Goal: Task Accomplishment & Management: Manage account settings

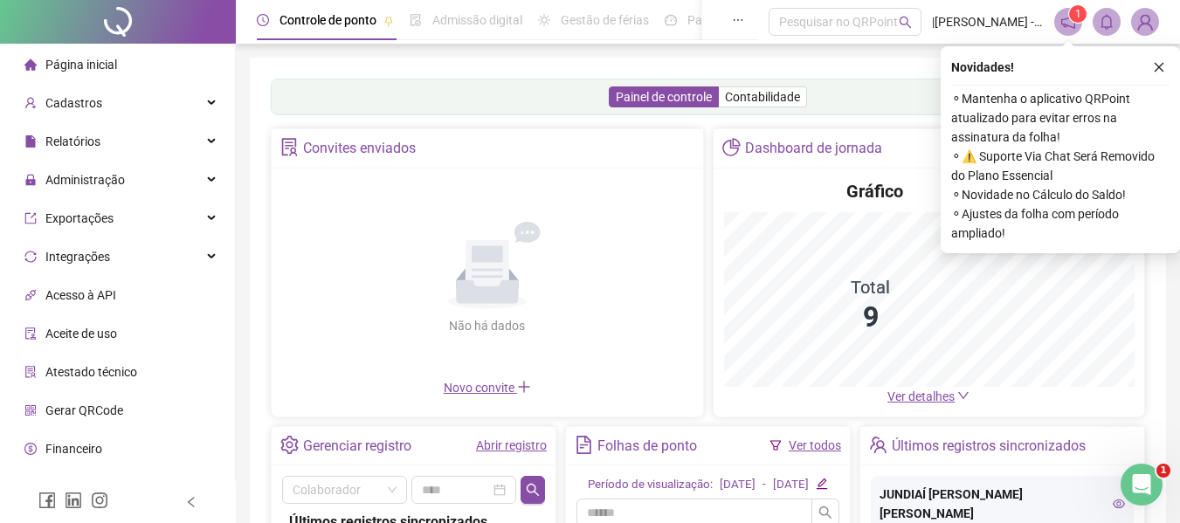
click at [521, 378] on div "Não há dados Não há dados" at bounding box center [487, 278] width 411 height 199
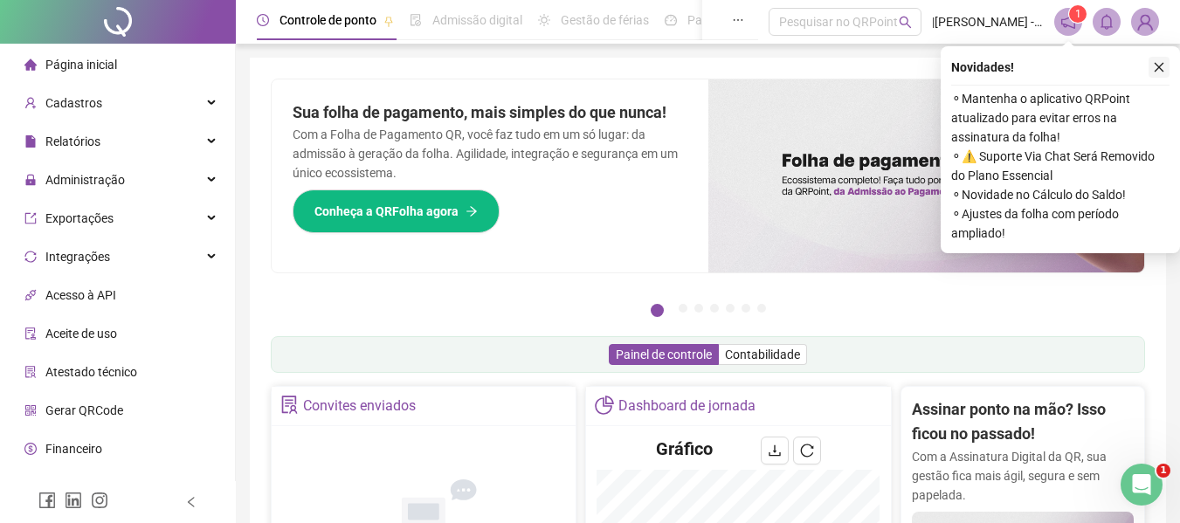
click at [1157, 71] on icon "close" at bounding box center [1159, 67] width 12 height 12
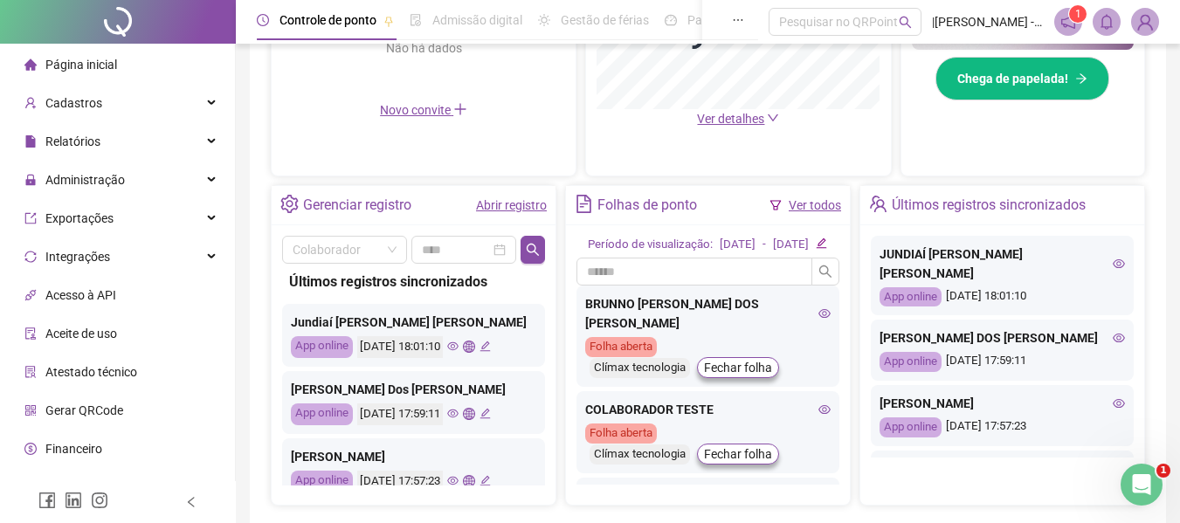
scroll to position [559, 0]
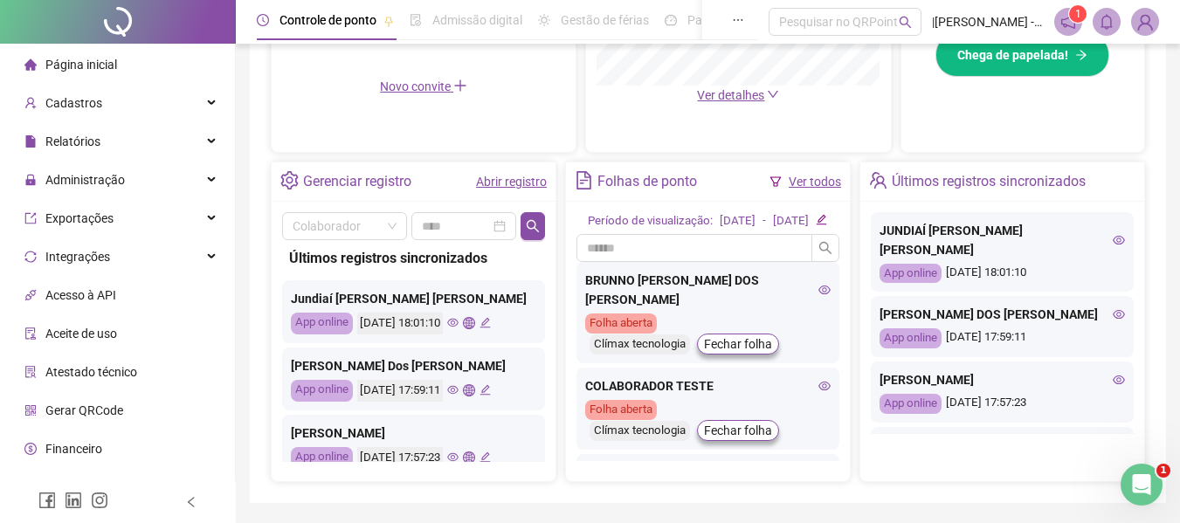
click at [508, 183] on link "Abrir registro" at bounding box center [511, 182] width 71 height 14
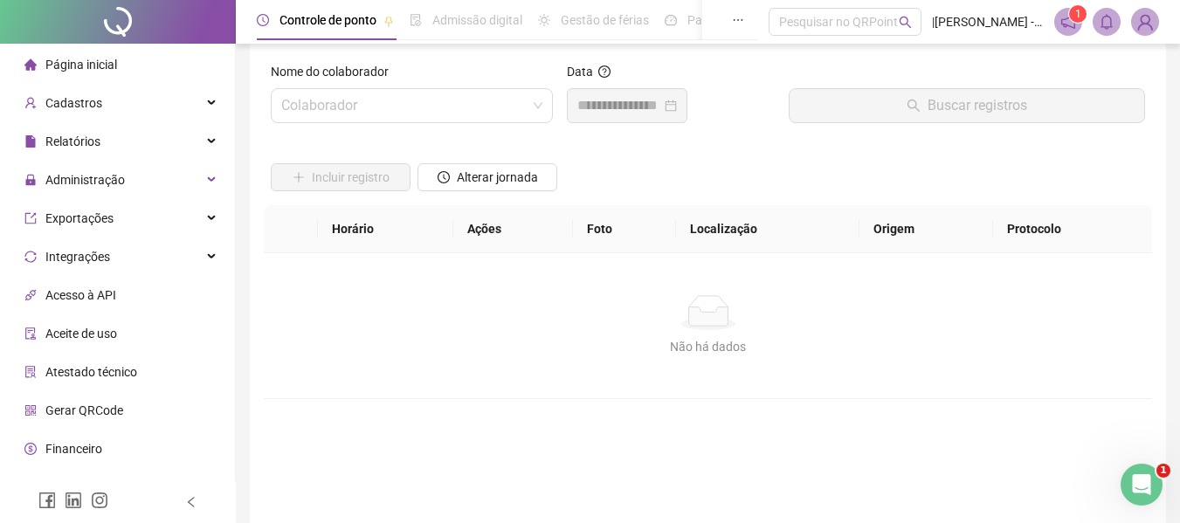
scroll to position [14, 0]
click at [487, 102] on input "search" at bounding box center [403, 108] width 245 height 33
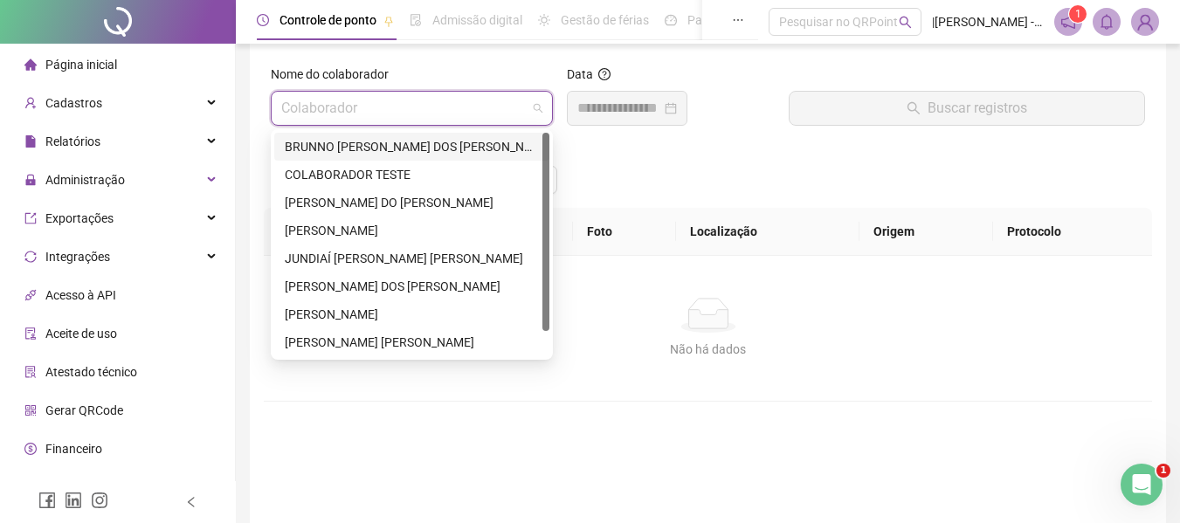
click at [418, 144] on div "BRUNNO [PERSON_NAME] DOS [PERSON_NAME]" at bounding box center [412, 146] width 254 height 19
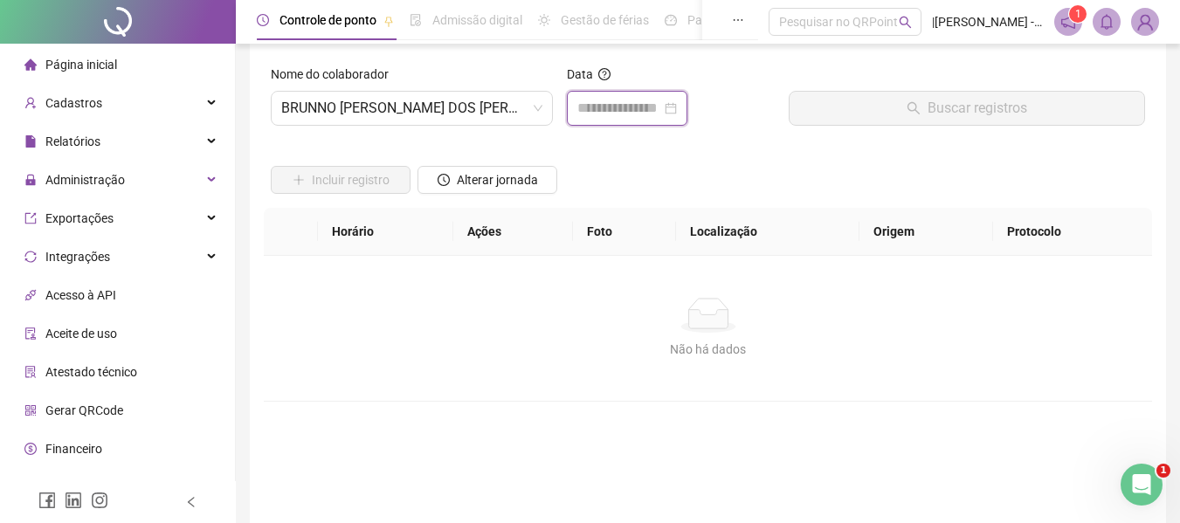
click at [593, 101] on input at bounding box center [619, 108] width 84 height 21
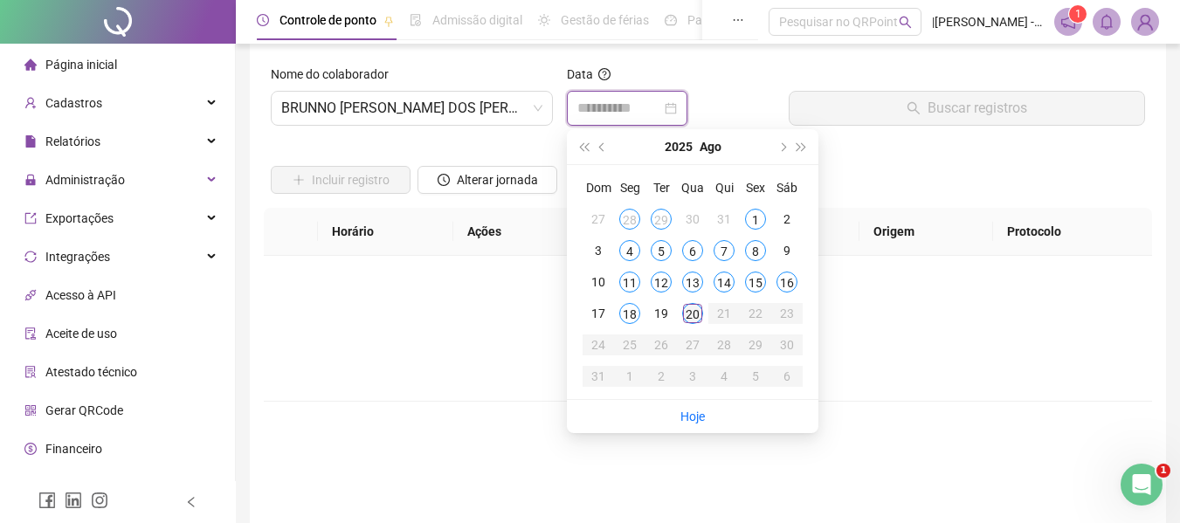
type input "**********"
click at [694, 310] on div "20" at bounding box center [692, 313] width 21 height 21
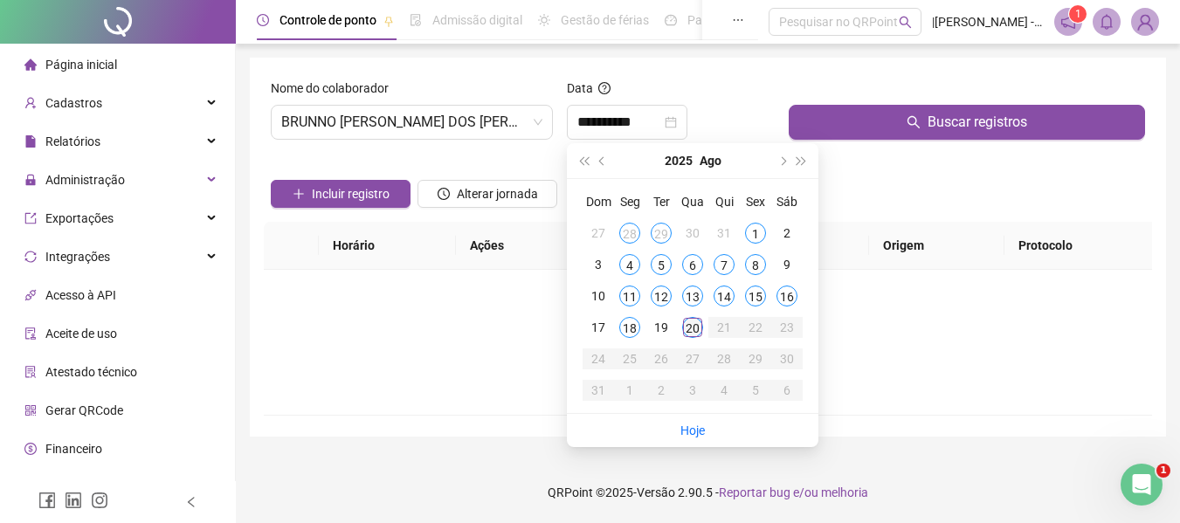
scroll to position [0, 0]
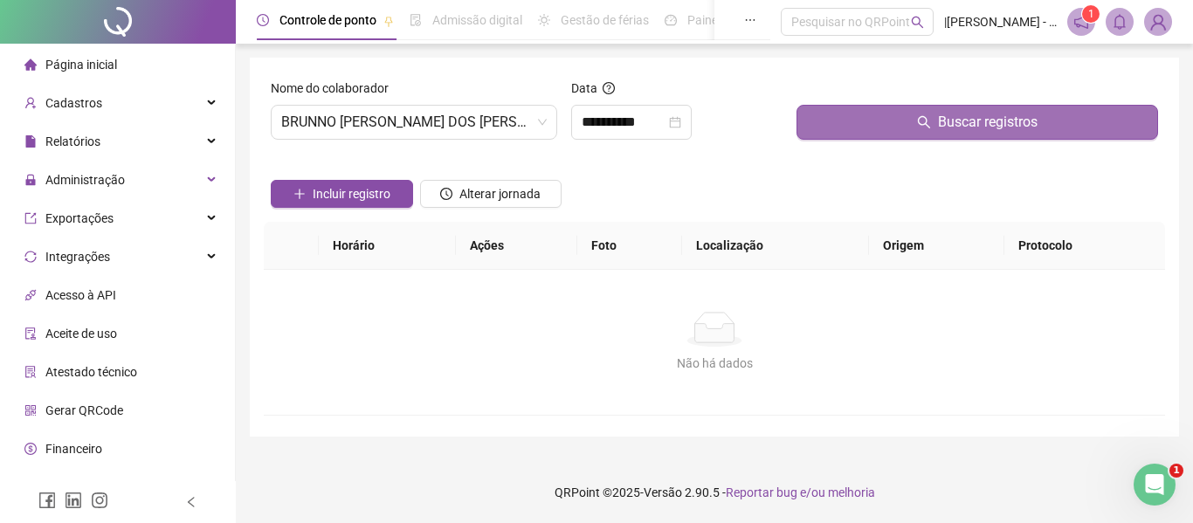
click at [926, 123] on icon "search" at bounding box center [924, 122] width 14 height 14
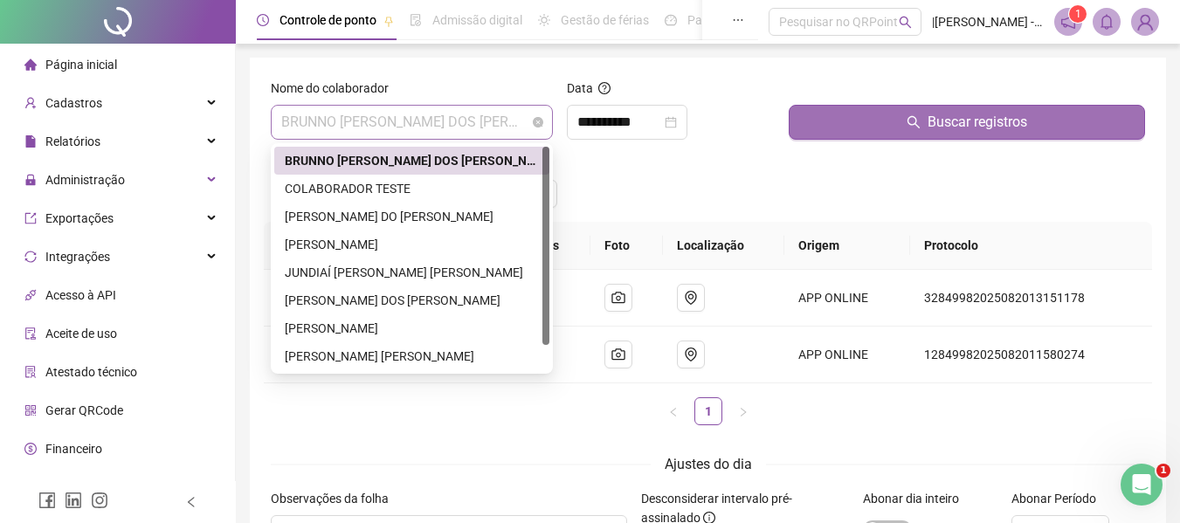
click at [496, 122] on span "BRUNNO [PERSON_NAME] DOS [PERSON_NAME]" at bounding box center [411, 122] width 261 height 33
click at [409, 360] on div "[PERSON_NAME] [PERSON_NAME]" at bounding box center [412, 356] width 254 height 19
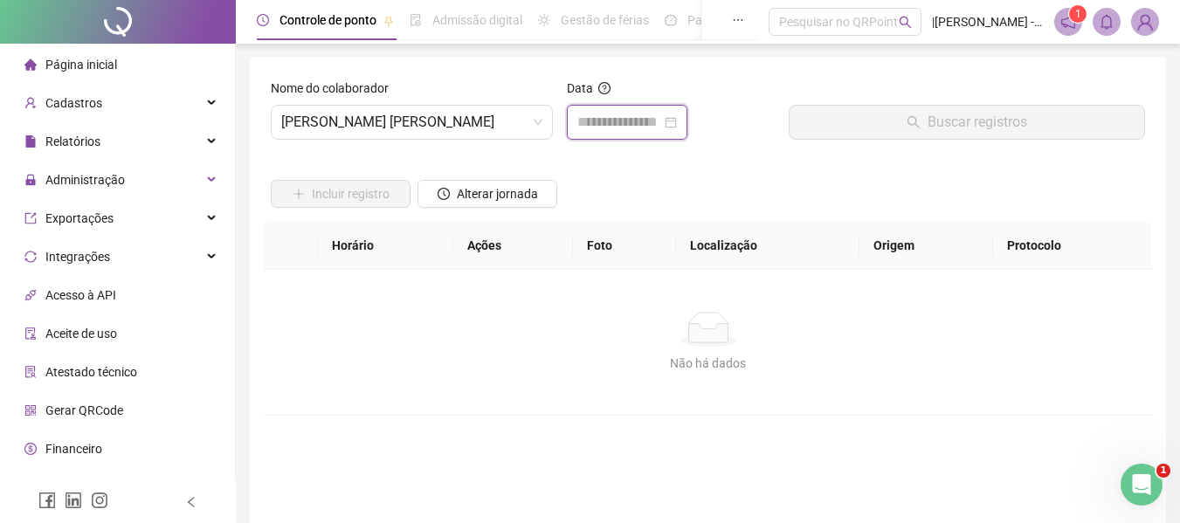
click at [655, 127] on input at bounding box center [619, 122] width 84 height 21
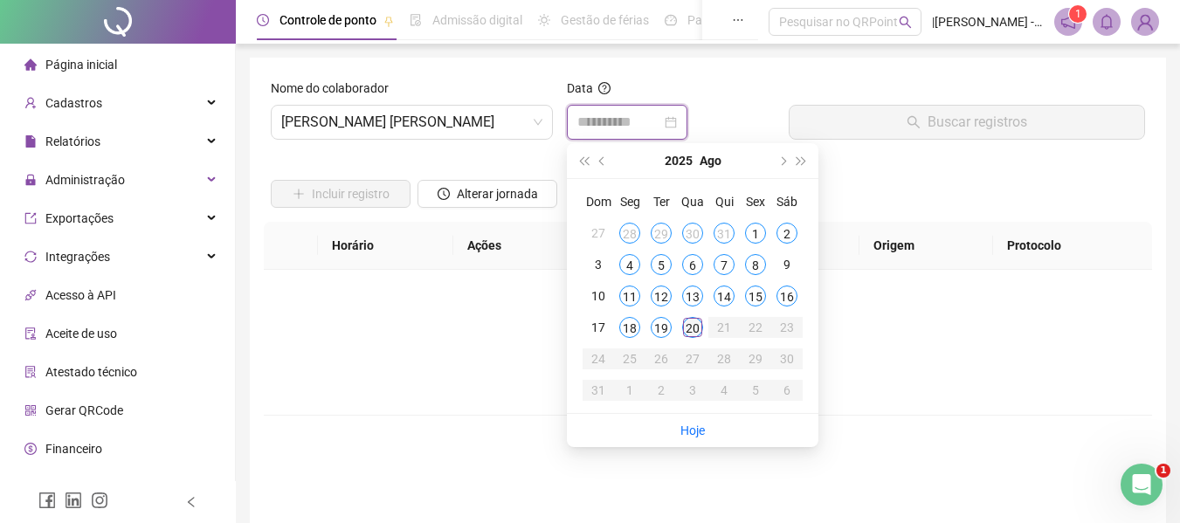
type input "**********"
click at [691, 325] on div "20" at bounding box center [692, 327] width 21 height 21
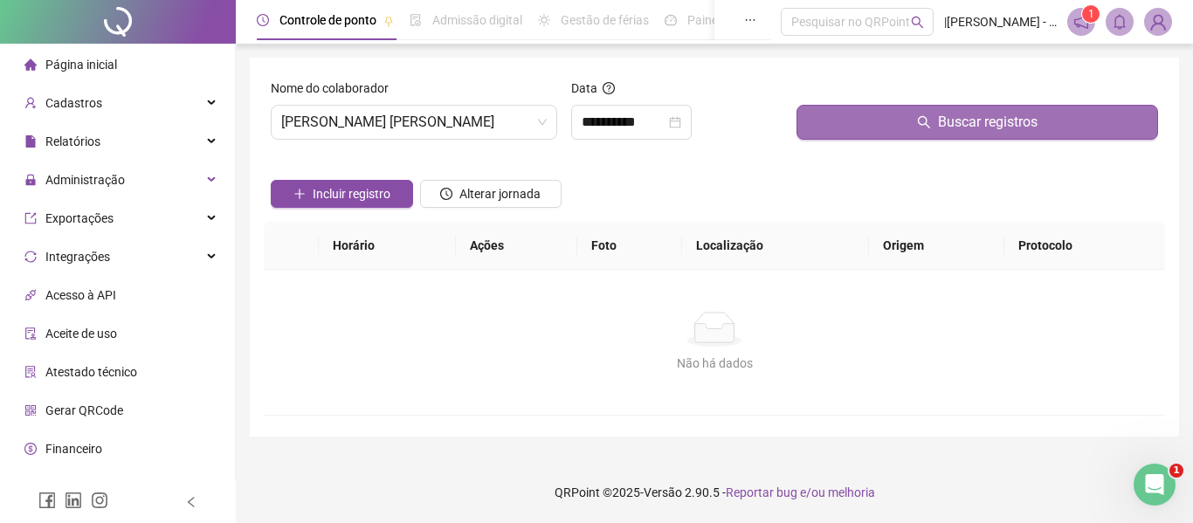
click at [848, 112] on button "Buscar registros" at bounding box center [978, 122] width 362 height 35
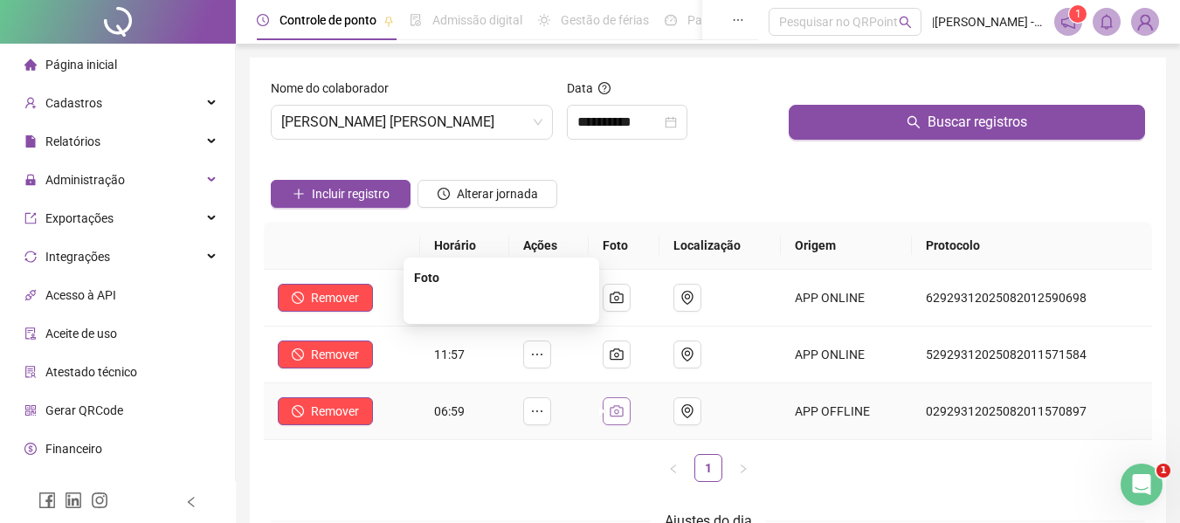
click at [624, 408] on icon "camera" at bounding box center [617, 411] width 14 height 14
click at [501, 305] on img at bounding box center [501, 305] width 0 height 0
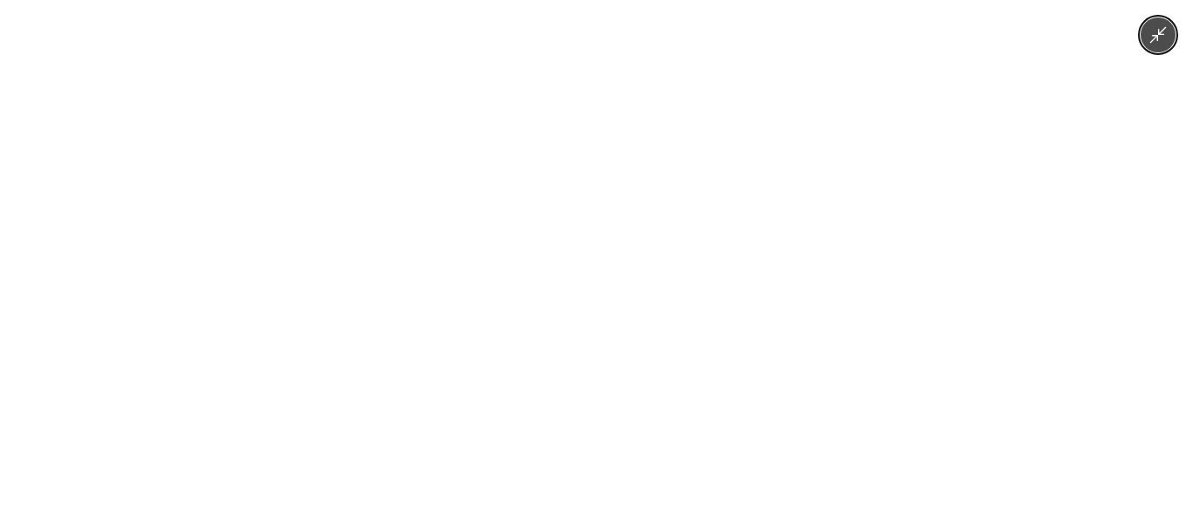
click at [409, 374] on div at bounding box center [596, 261] width 1193 height 523
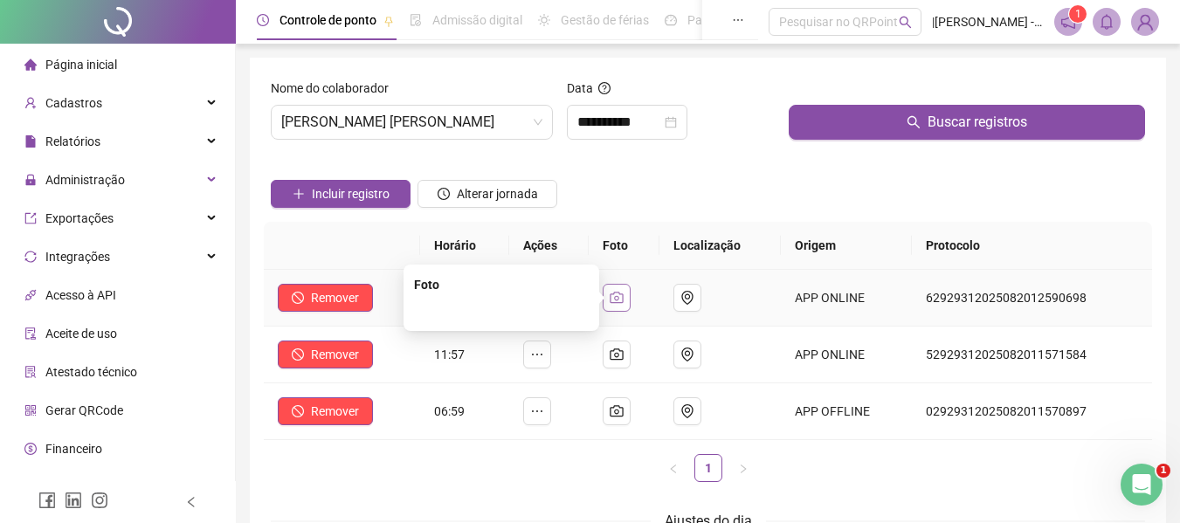
click at [621, 301] on icon "camera" at bounding box center [617, 298] width 14 height 14
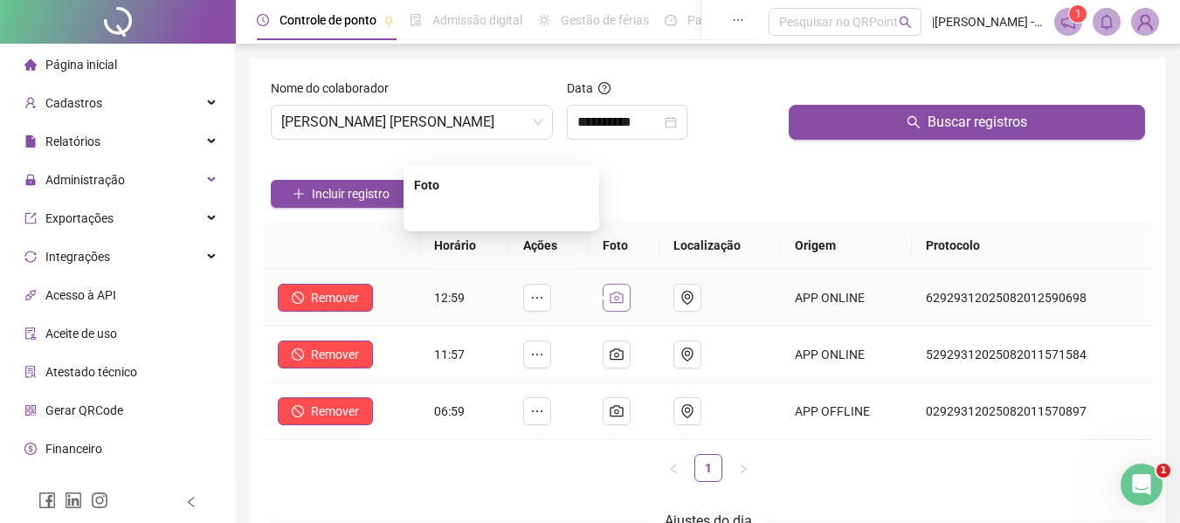
click at [621, 301] on icon "camera" at bounding box center [617, 298] width 14 height 14
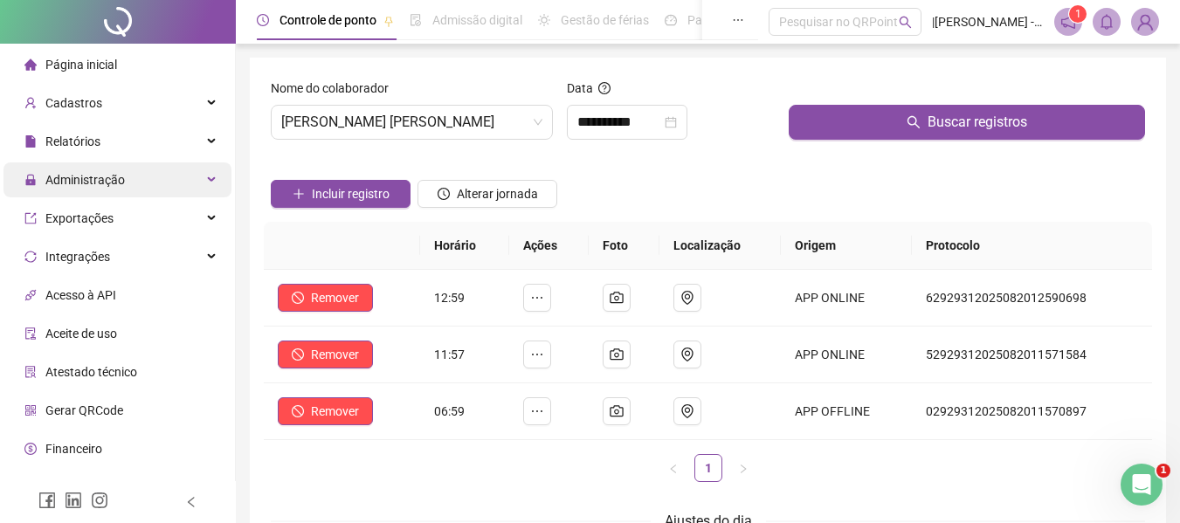
click at [165, 173] on div "Administração" at bounding box center [117, 179] width 228 height 35
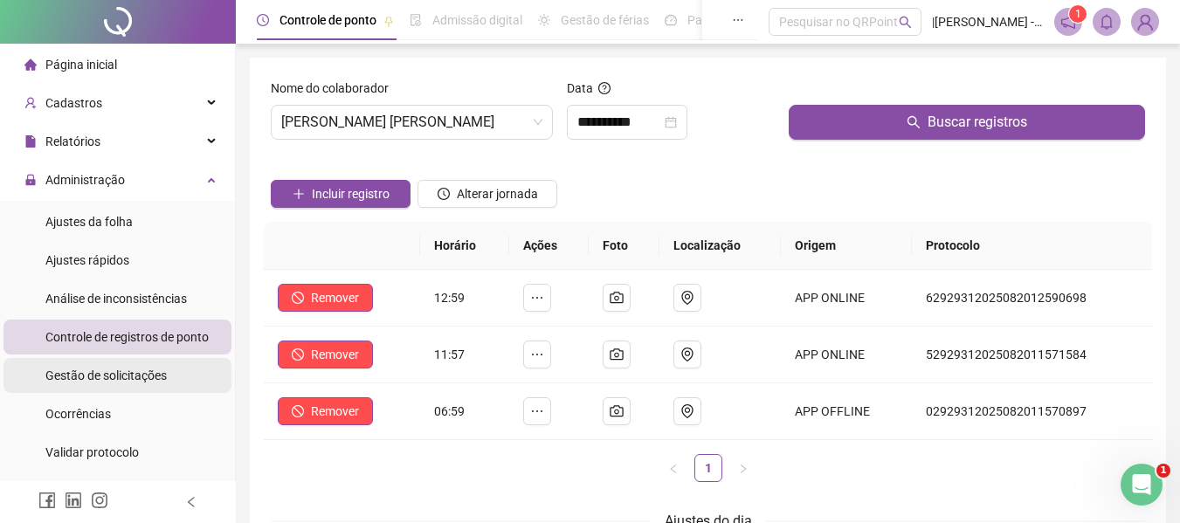
click at [110, 369] on span "Gestão de solicitações" at bounding box center [105, 376] width 121 height 14
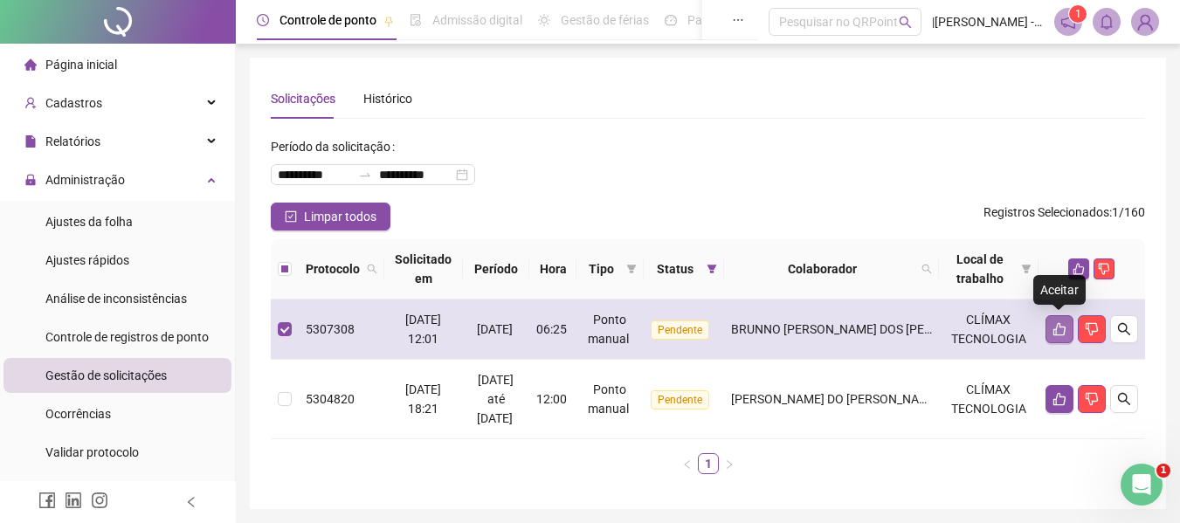
click at [1066, 323] on icon "like" at bounding box center [1060, 329] width 14 height 14
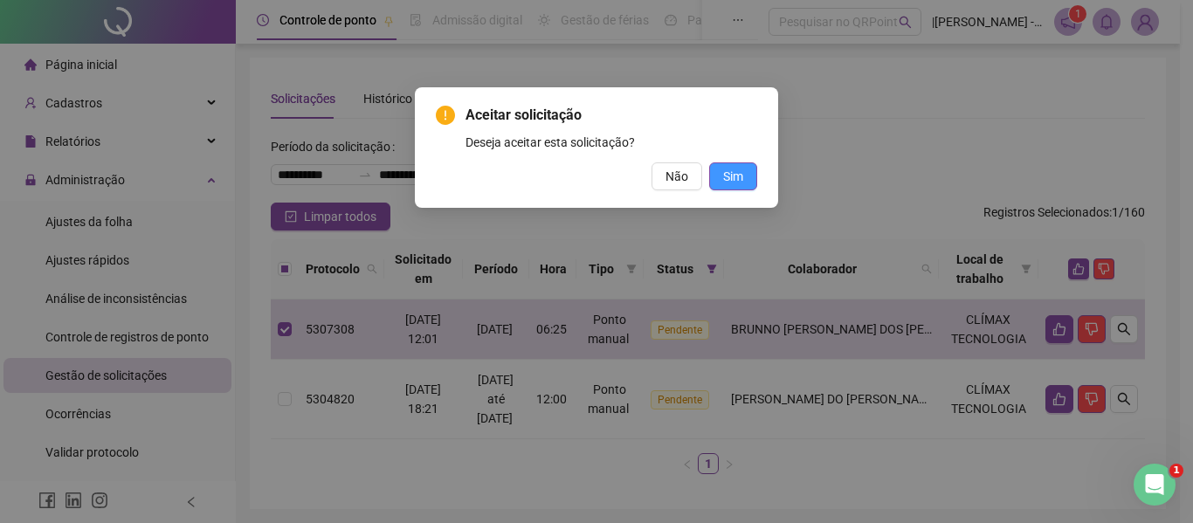
click at [740, 177] on span "Sim" at bounding box center [733, 176] width 20 height 19
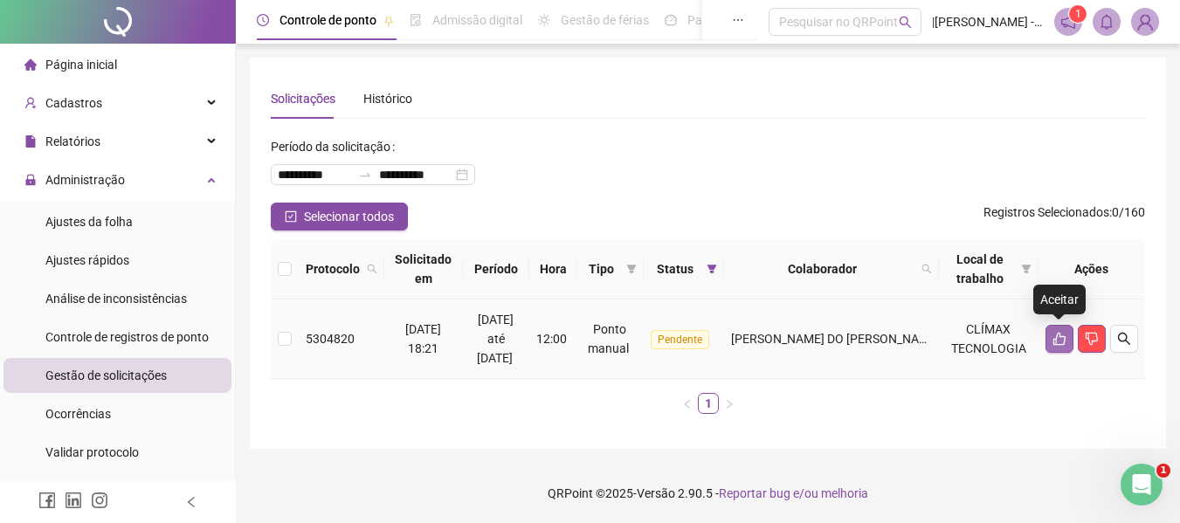
click at [1062, 335] on icon "like" at bounding box center [1060, 339] width 14 height 14
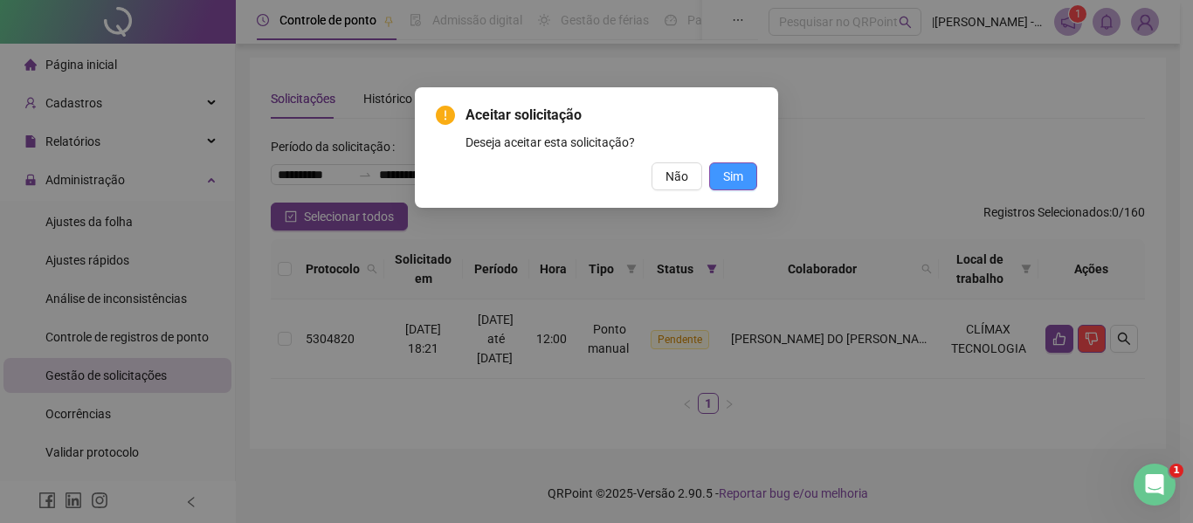
click at [736, 166] on button "Sim" at bounding box center [733, 176] width 48 height 28
